Goal: Navigation & Orientation: Find specific page/section

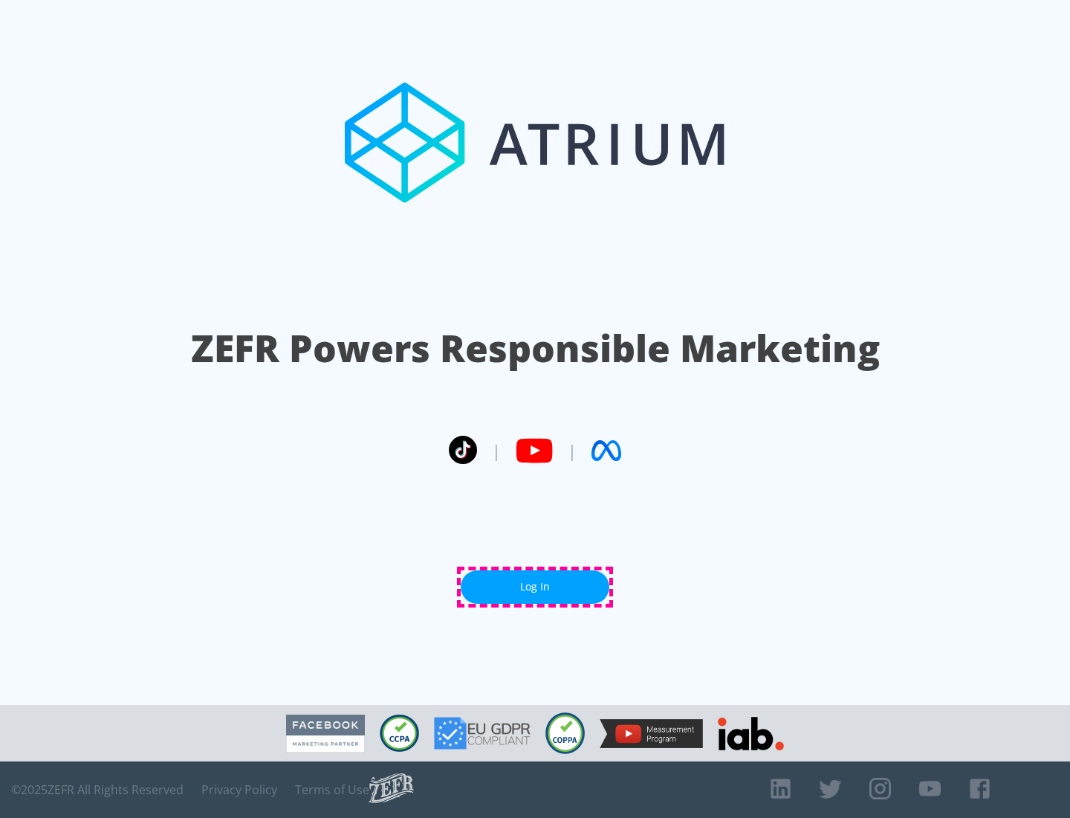
click at [535, 587] on link "Log In" at bounding box center [535, 586] width 149 height 33
